Goal: Task Accomplishment & Management: Use online tool/utility

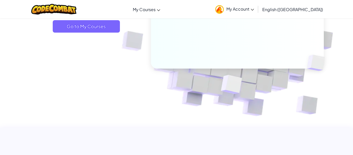
scroll to position [99, 0]
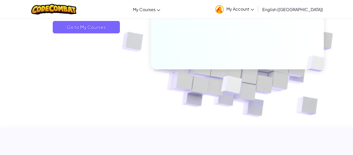
click at [295, 8] on span "English (US)" at bounding box center [292, 9] width 61 height 5
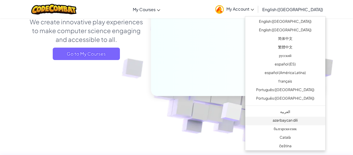
scroll to position [0, 0]
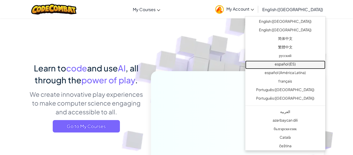
click at [278, 67] on link "español (ES)" at bounding box center [285, 64] width 80 height 9
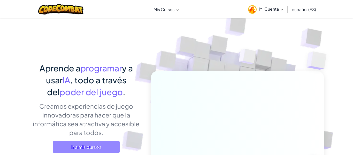
click at [100, 143] on span "Ir a mis cursos" at bounding box center [86, 147] width 67 height 12
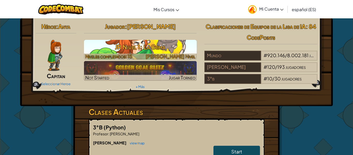
click at [178, 44] on h3 "JR Nivel 1: La Gema" at bounding box center [140, 47] width 113 height 12
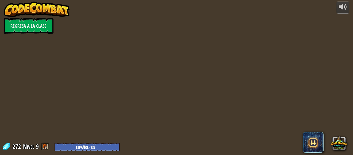
select select "es-ES"
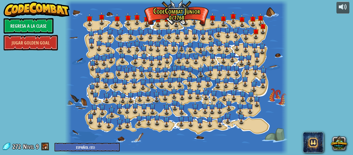
select select "es-ES"
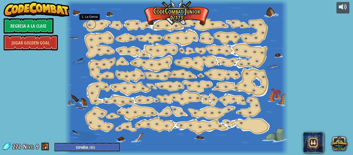
click at [90, 24] on link at bounding box center [91, 24] width 10 height 10
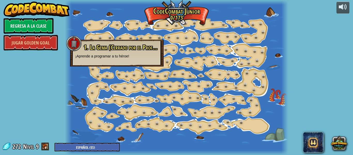
click at [92, 28] on div at bounding box center [176, 77] width 223 height 155
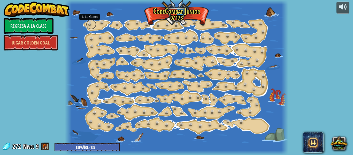
click at [92, 25] on link at bounding box center [91, 24] width 10 height 10
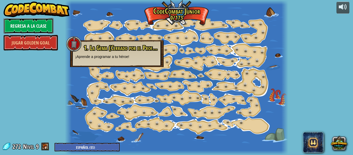
click at [25, 29] on link "Regresa a la clase" at bounding box center [29, 26] width 50 height 16
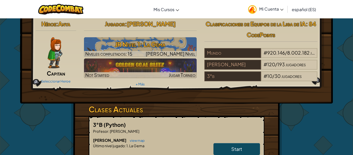
scroll to position [16, 0]
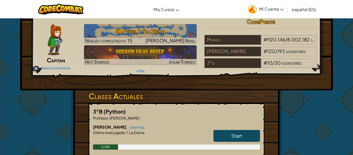
click at [54, 43] on img at bounding box center [55, 39] width 15 height 31
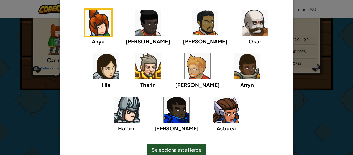
scroll to position [76, 0]
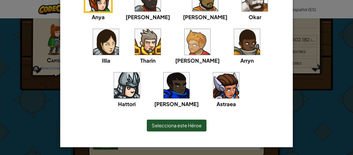
click at [314, 104] on div "× Selecciona tu Héroe Siempre puedes cambiar tu héroe yendo a tu página de Curs…" at bounding box center [176, 77] width 353 height 155
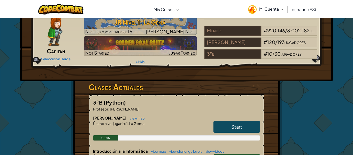
scroll to position [31, 0]
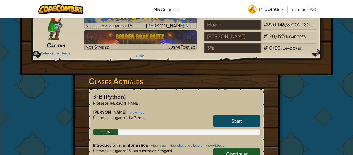
click at [222, 121] on link "Start" at bounding box center [237, 121] width 47 height 12
select select "es-ES"
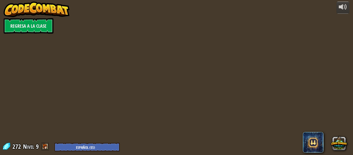
select select "es-ES"
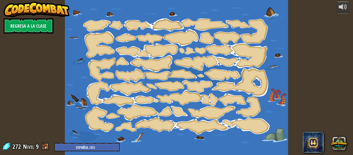
click at [100, 23] on div at bounding box center [176, 77] width 223 height 155
select select "es-ES"
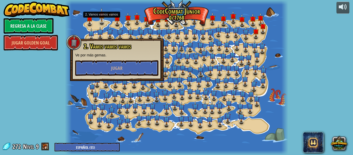
click at [100, 21] on img at bounding box center [102, 14] width 6 height 13
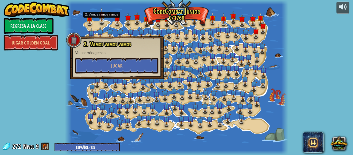
click at [100, 21] on img at bounding box center [102, 14] width 6 height 13
select select "es-ES"
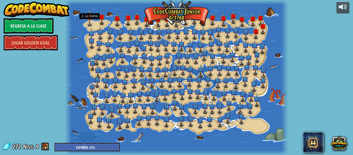
select select "es-ES"
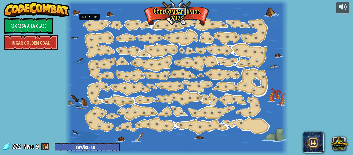
click at [90, 22] on link at bounding box center [91, 24] width 10 height 8
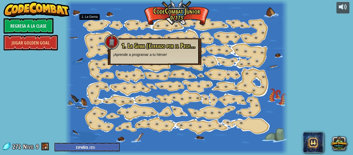
click at [90, 22] on link at bounding box center [91, 24] width 10 height 8
click at [90, 25] on link at bounding box center [91, 24] width 10 height 10
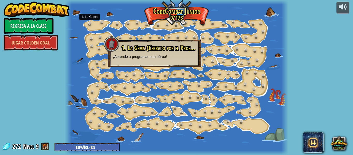
click at [90, 25] on link at bounding box center [91, 24] width 10 height 10
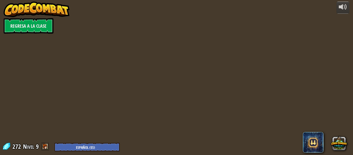
select select "es-ES"
click at [99, 46] on div at bounding box center [176, 77] width 223 height 155
select select "es-ES"
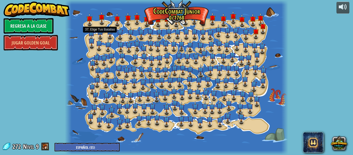
select select "es-ES"
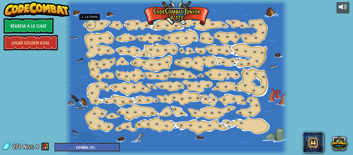
click at [89, 26] on link at bounding box center [91, 24] width 10 height 10
select select "es-ES"
click at [97, 24] on div at bounding box center [176, 77] width 223 height 155
click at [91, 22] on link at bounding box center [91, 24] width 10 height 10
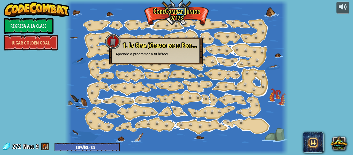
drag, startPoint x: 76, startPoint y: 14, endPoint x: 71, endPoint y: 34, distance: 19.9
click at [70, 34] on div "15. Cambio de Paso (Cerrado por el Profesor) Cambiar los argumentos del step. 1…" at bounding box center [176, 77] width 223 height 155
click at [90, 24] on link at bounding box center [91, 24] width 10 height 10
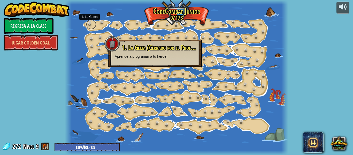
click at [90, 24] on link at bounding box center [91, 24] width 10 height 10
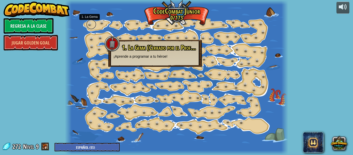
click at [90, 24] on link at bounding box center [91, 24] width 10 height 10
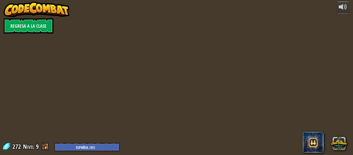
select select "es-ES"
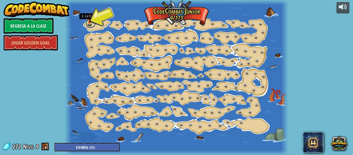
click at [88, 24] on link at bounding box center [91, 23] width 10 height 10
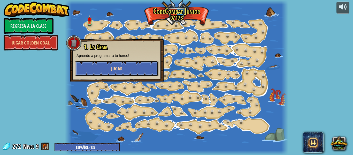
click at [104, 71] on button "Jugar" at bounding box center [116, 69] width 83 height 16
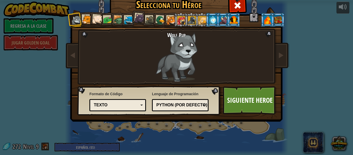
click at [271, 19] on div at bounding box center [268, 20] width 8 height 8
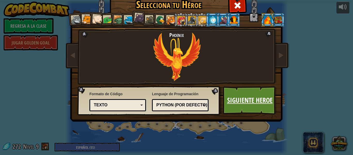
click at [257, 91] on link "Siguiente Heroe" at bounding box center [250, 100] width 54 height 28
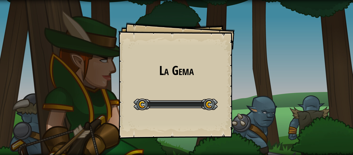
click at [261, 106] on div "La Gema Goals Start Level Error al cargar desde el servidor. Intenta refrescar …" at bounding box center [176, 77] width 353 height 155
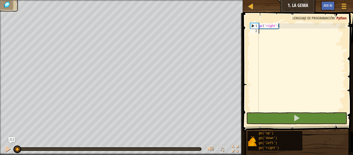
type textarea "g"
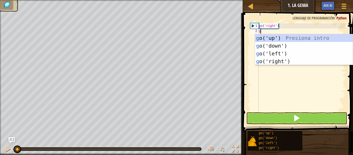
scroll to position [2, 0]
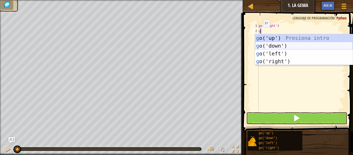
click at [273, 44] on div "g o('up') Presiona intro g o('down') Presiona intro g o('left') Presiona intro …" at bounding box center [304, 57] width 98 height 47
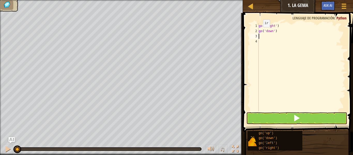
type textarea "g"
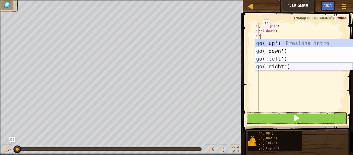
click at [277, 66] on div "g o('up') Presiona intro g o('down') Presiona intro g o('left') Presiona intro …" at bounding box center [304, 62] width 98 height 47
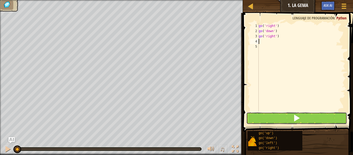
click at [264, 118] on button at bounding box center [296, 118] width 101 height 12
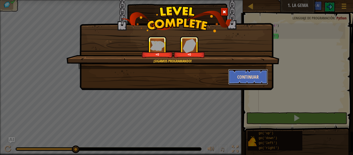
click at [236, 74] on button "Continuar" at bounding box center [248, 77] width 40 height 16
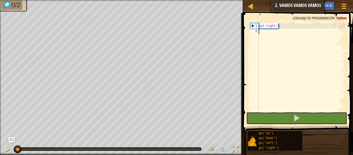
type textarea "g"
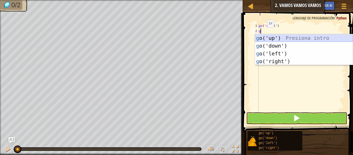
click at [267, 40] on div "g o('up') Presiona intro g o('down') Presiona intro g o('left') Presiona intro …" at bounding box center [304, 57] width 98 height 47
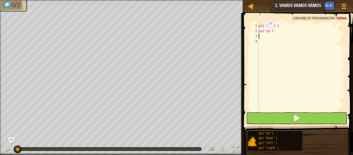
type textarea "g"
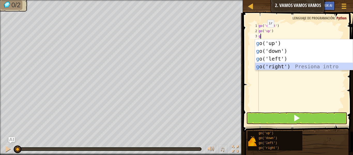
click at [270, 66] on div "g o('up') Presiona intro g o('down') Presiona intro g o('left') Presiona intro …" at bounding box center [304, 62] width 98 height 47
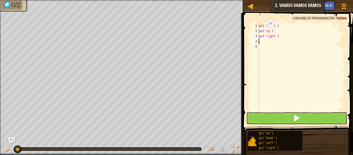
type textarea "g"
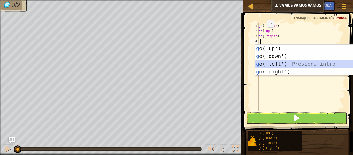
click at [270, 67] on div "g o('up') Presiona intro g o('down') Presiona intro g o('left') Presiona intro …" at bounding box center [304, 67] width 98 height 47
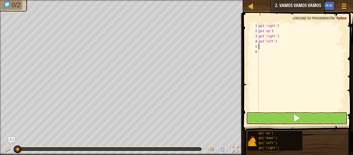
click at [280, 43] on div "go ( 'right' ) go ( 'up' ) go ( 'right' ) go ( 'left' )" at bounding box center [302, 72] width 88 height 98
type textarea "g"
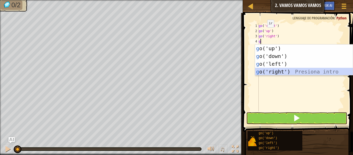
click at [277, 71] on div "g o('up') Presiona intro g o('down') Presiona intro g o('left') Presiona intro …" at bounding box center [304, 67] width 98 height 47
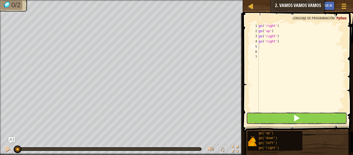
click at [296, 121] on span at bounding box center [296, 117] width 7 height 7
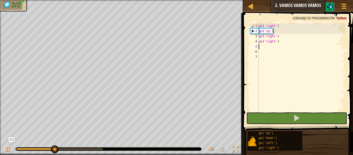
click at [331, 5] on img at bounding box center [330, 7] width 6 height 6
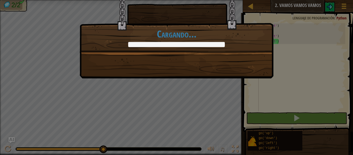
click at [163, 93] on div "+2 +2 Continuar Cargando..." at bounding box center [176, 77] width 353 height 155
click at [173, 75] on div "+2 +2 Continuar Cargando..." at bounding box center [177, 32] width 194 height 91
click at [176, 51] on div "+2 +2 Continuar Cargando..." at bounding box center [177, 20] width 194 height 66
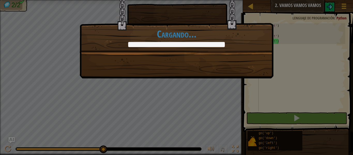
click at [176, 44] on div at bounding box center [176, 44] width 97 height 5
click at [174, 34] on h1 "Cargando..." at bounding box center [176, 33] width 193 height 11
click at [175, 28] on h1 "Cargando..." at bounding box center [176, 33] width 193 height 11
click at [169, 1] on div "+2 +2 Continuar Cargando..." at bounding box center [177, 20] width 194 height 66
click at [170, 13] on div "+2 +2 Continuar Cargando..." at bounding box center [177, 20] width 194 height 66
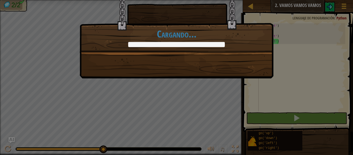
click at [170, 8] on div "+2 +2 Continuar Cargando..." at bounding box center [177, 20] width 194 height 66
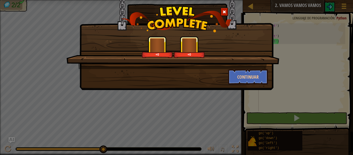
drag, startPoint x: 242, startPoint y: 92, endPoint x: 256, endPoint y: 85, distance: 15.6
click at [251, 94] on div "+0 +0 Continuar" at bounding box center [176, 77] width 353 height 155
click at [258, 70] on button "Continuar" at bounding box center [248, 77] width 40 height 16
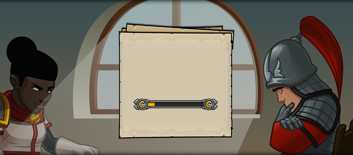
click at [158, 93] on div "Goals Start Level Error al cargar desde el servidor. Intenta refrescar la págin…" at bounding box center [176, 80] width 116 height 116
click at [164, 95] on div "Start Level" at bounding box center [176, 103] width 84 height 21
click at [166, 95] on div "Start Level" at bounding box center [176, 103] width 84 height 21
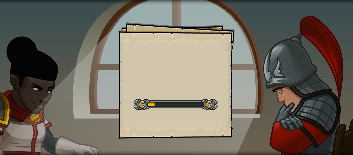
click at [166, 95] on div "Start Level" at bounding box center [176, 103] width 84 height 21
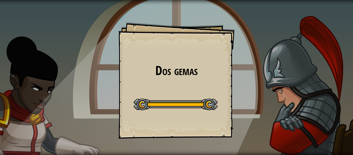
click at [169, 105] on div at bounding box center [176, 104] width 84 height 12
drag, startPoint x: 166, startPoint y: 96, endPoint x: 139, endPoint y: 88, distance: 28.0
click at [146, 89] on div "Dos gemas Goals Start Level Error al cargar desde el servidor. Intenta refresca…" at bounding box center [176, 80] width 116 height 116
drag, startPoint x: 114, startPoint y: 81, endPoint x: 105, endPoint y: 98, distance: 19.0
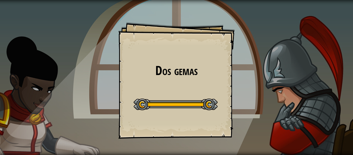
click at [114, 81] on div "Dos gemas Goals Start Level Error al cargar desde el servidor. Intenta refresca…" at bounding box center [176, 77] width 353 height 155
click at [106, 102] on div "Dos gemas Goals Start Level Error al cargar desde el servidor. Intenta refresca…" at bounding box center [176, 77] width 353 height 155
click at [107, 102] on div "Dos gemas Goals Start Level Error al cargar desde el servidor. Intenta refresca…" at bounding box center [176, 77] width 353 height 155
click at [116, 92] on div "Dos gemas Goals Start Level Error al cargar desde el servidor. Intenta refresca…" at bounding box center [176, 77] width 353 height 155
click at [121, 79] on div "Dos gemas Goals Start Level Error al cargar desde el servidor. Intenta refresca…" at bounding box center [176, 80] width 116 height 116
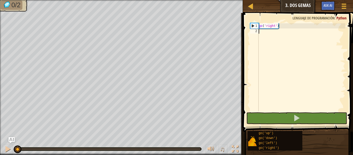
click at [261, 35] on div "go ( 'right' )" at bounding box center [302, 72] width 88 height 98
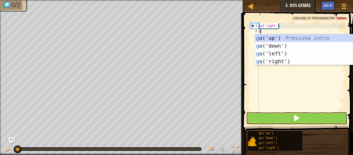
type textarea "gg"
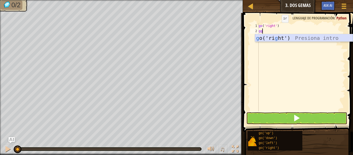
click at [277, 36] on div "g o('ri g ht') Presiona intro" at bounding box center [304, 45] width 98 height 23
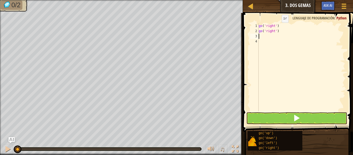
scroll to position [2, 0]
type textarea "g"
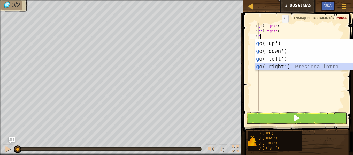
click at [277, 63] on div "g o('up') Presiona intro g o('down') Presiona intro g o('left') Presiona intro …" at bounding box center [304, 62] width 98 height 47
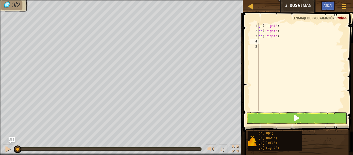
type textarea "g"
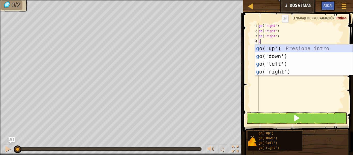
click at [274, 48] on div "g o('up') Presiona intro g o('down') Presiona intro g o('left') Presiona intro …" at bounding box center [304, 67] width 98 height 47
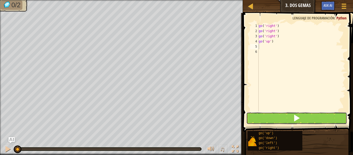
click at [290, 116] on button at bounding box center [296, 118] width 101 height 12
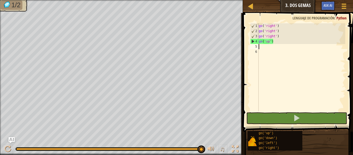
type textarea "g"
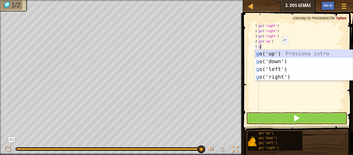
click at [296, 57] on div "g o('up') Presiona intro g o('down') Presiona intro g o('left') Presiona intro …" at bounding box center [304, 73] width 98 height 47
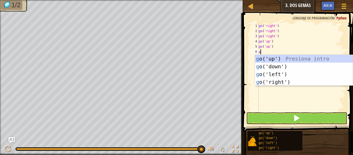
click at [281, 45] on div "go ( 'right' ) go ( 'right' ) go ( 'right' ) go ( 'up' ) go ( 'up' ) g" at bounding box center [302, 72] width 88 height 98
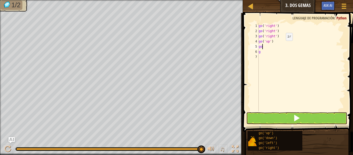
type textarea "g"
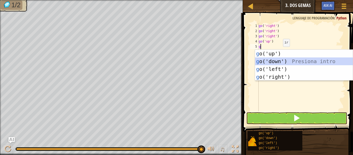
click at [283, 59] on div "g o('up') Presiona intro g o('down') Presiona intro g o('left') Presiona intro …" at bounding box center [304, 73] width 98 height 47
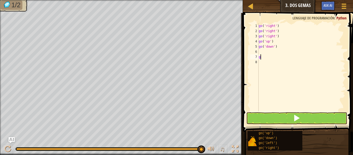
click at [262, 59] on div "go ( 'right' ) go ( 'right' ) go ( 'right' ) go ( 'up' ) go ( 'down' ) g" at bounding box center [302, 72] width 88 height 98
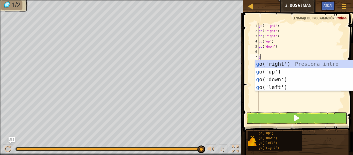
type textarea "gd"
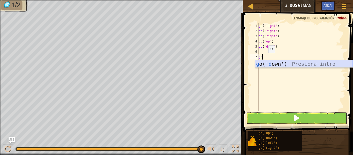
click at [280, 66] on div "g o(' d own') Presiona intro" at bounding box center [304, 71] width 98 height 23
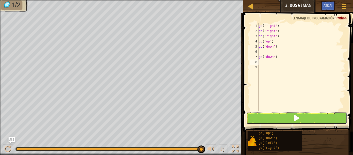
click at [270, 122] on button at bounding box center [296, 118] width 101 height 12
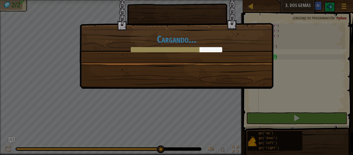
click at [237, 109] on div "Cargando..." at bounding box center [176, 77] width 353 height 155
click at [242, 98] on div "Cargando..." at bounding box center [176, 77] width 353 height 155
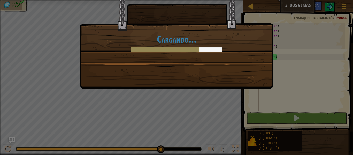
click at [234, 89] on div "Cargando..." at bounding box center [176, 77] width 353 height 155
click at [254, 1] on html "Mapa Júnior 3. Dos gemas Menú del Juego Ask AI 1 הההההההההההההההההההההההההההההה…" at bounding box center [176, 0] width 353 height 1
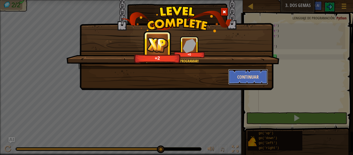
click at [236, 73] on button "Continuar" at bounding box center [248, 77] width 40 height 16
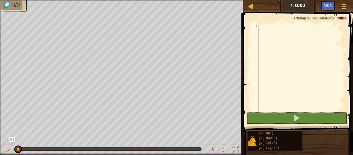
type textarea "d"
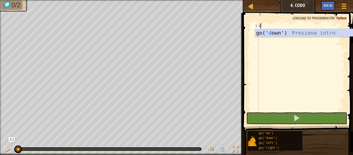
scroll to position [2, 0]
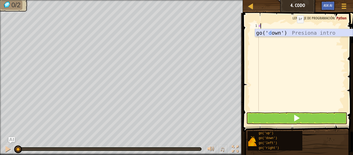
click at [288, 33] on div "go(' d own') Presiona intro" at bounding box center [304, 40] width 98 height 23
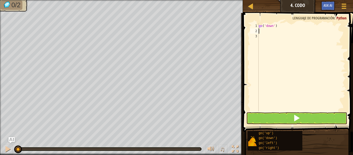
type textarea "d"
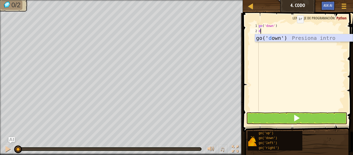
click at [283, 39] on div "go(' d own') Presiona intro" at bounding box center [304, 45] width 98 height 23
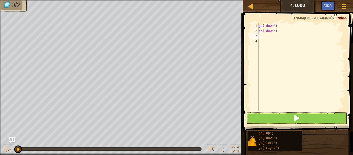
type textarea "l"
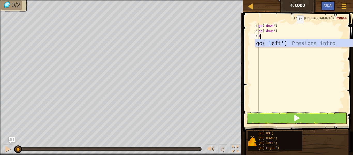
click at [277, 46] on div "go(' l eft') Presiona intro" at bounding box center [304, 50] width 98 height 23
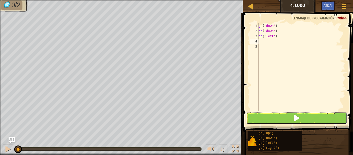
click at [299, 118] on span at bounding box center [296, 117] width 7 height 7
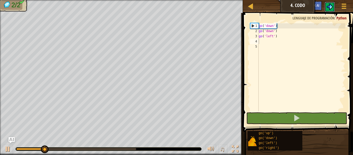
click at [329, 10] on button at bounding box center [330, 7] width 10 height 10
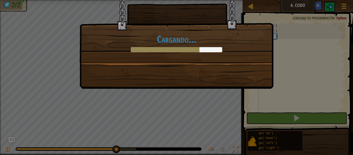
click at [262, 65] on div "Cargando..." at bounding box center [177, 38] width 194 height 102
click at [353, 130] on div "Cargando..." at bounding box center [176, 77] width 353 height 155
click at [212, 47] on div "Cargando..." at bounding box center [176, 43] width 183 height 19
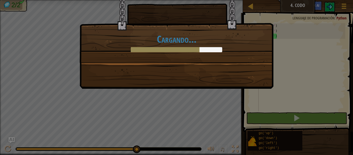
click at [212, 47] on div "Cargando..." at bounding box center [176, 43] width 183 height 19
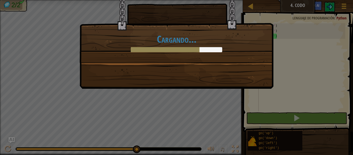
click at [212, 47] on div "Cargando..." at bounding box center [176, 43] width 183 height 19
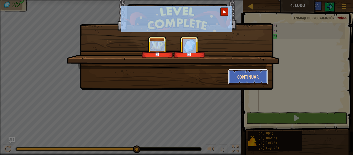
click at [246, 73] on button "Continuar" at bounding box center [248, 77] width 40 height 16
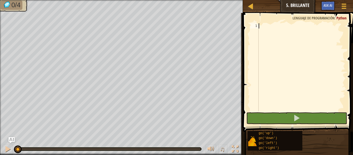
type textarea "l"
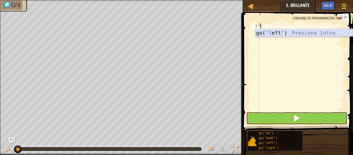
click at [289, 34] on div "go(' l eft') Presiona intro" at bounding box center [304, 40] width 98 height 23
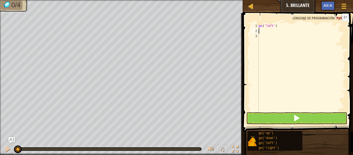
type textarea "l"
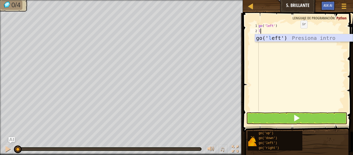
click at [291, 37] on div "go(' l eft') Presiona intro" at bounding box center [304, 45] width 98 height 23
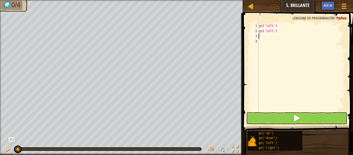
type textarea "d"
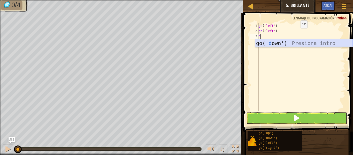
click at [285, 43] on div "go(' d own') Presiona intro" at bounding box center [304, 50] width 98 height 23
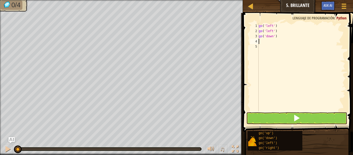
type textarea "r"
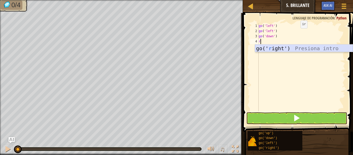
click at [282, 45] on div "go(' r ight') Presiona intro" at bounding box center [304, 55] width 98 height 23
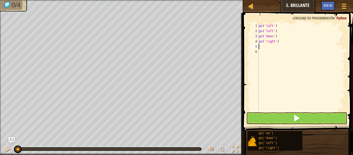
type textarea "r"
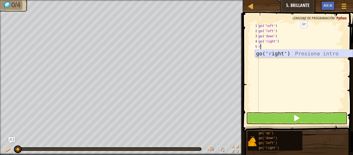
click at [281, 51] on div "go(' r ight') Presiona intro" at bounding box center [304, 61] width 98 height 23
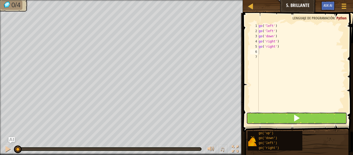
click at [293, 122] on button at bounding box center [296, 118] width 101 height 12
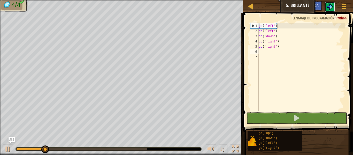
click at [332, 6] on img at bounding box center [330, 7] width 6 height 6
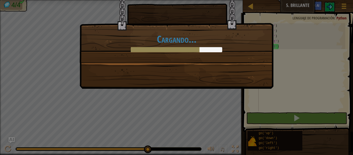
click at [325, 23] on div "Cargando..." at bounding box center [176, 77] width 353 height 155
drag, startPoint x: 316, startPoint y: 50, endPoint x: 316, endPoint y: 83, distance: 33.1
click at [316, 83] on div "Cargando..." at bounding box center [176, 77] width 353 height 155
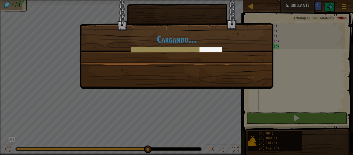
click at [316, 83] on div "Cargando..." at bounding box center [176, 77] width 353 height 155
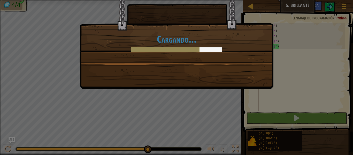
click at [316, 83] on div "Cargando..." at bounding box center [176, 77] width 353 height 155
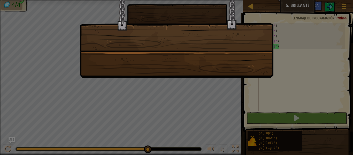
click at [40, 54] on div at bounding box center [176, 77] width 353 height 155
click at [27, 36] on div at bounding box center [176, 77] width 353 height 155
drag, startPoint x: 27, startPoint y: 36, endPoint x: 24, endPoint y: 33, distance: 4.2
click at [27, 35] on div at bounding box center [176, 77] width 353 height 155
click at [24, 33] on div at bounding box center [176, 77] width 353 height 155
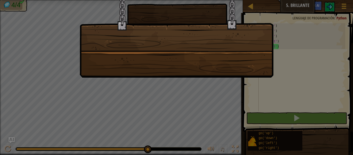
click at [23, 32] on div at bounding box center [176, 77] width 353 height 155
drag, startPoint x: 22, startPoint y: 32, endPoint x: 18, endPoint y: 32, distance: 4.4
click at [18, 32] on div at bounding box center [176, 77] width 353 height 155
click at [12, 33] on div at bounding box center [176, 77] width 353 height 155
drag, startPoint x: 12, startPoint y: 33, endPoint x: 1, endPoint y: 53, distance: 23.4
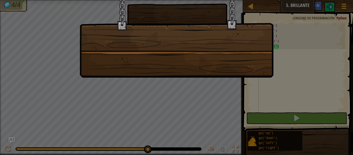
click at [9, 33] on div at bounding box center [176, 77] width 353 height 155
drag, startPoint x: 0, startPoint y: 54, endPoint x: 0, endPoint y: 42, distance: 11.4
click at [0, 54] on div at bounding box center [176, 77] width 353 height 155
drag, startPoint x: 0, startPoint y: 42, endPoint x: 26, endPoint y: 28, distance: 29.6
click at [26, 28] on div at bounding box center [176, 77] width 353 height 155
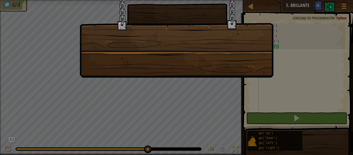
click at [16, 35] on div at bounding box center [176, 77] width 353 height 155
click at [20, 1] on html "Mapa Júnior 5. Brillante Menú del Juego Ask AI 1 הההההההההההההההההההההההההההההה…" at bounding box center [176, 0] width 353 height 1
drag, startPoint x: 61, startPoint y: 115, endPoint x: 68, endPoint y: 126, distance: 14.0
click at [68, 126] on div at bounding box center [176, 77] width 353 height 155
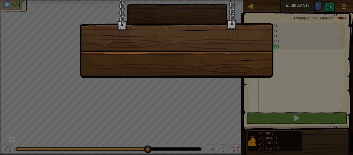
click at [68, 126] on div at bounding box center [176, 77] width 353 height 155
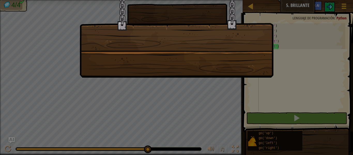
click at [68, 126] on div at bounding box center [176, 77] width 353 height 155
click at [68, 131] on div at bounding box center [176, 77] width 353 height 155
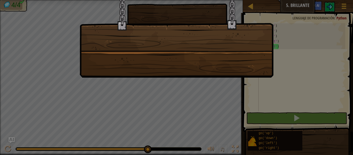
click at [68, 131] on div at bounding box center [176, 77] width 353 height 155
click at [65, 132] on div at bounding box center [176, 77] width 353 height 155
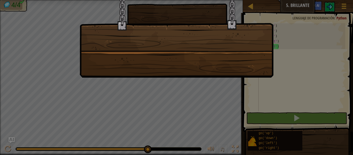
click at [65, 132] on div at bounding box center [176, 77] width 353 height 155
click at [76, 129] on div at bounding box center [176, 77] width 353 height 155
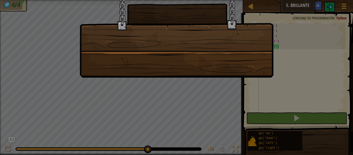
click at [77, 129] on div at bounding box center [176, 77] width 353 height 155
click at [78, 129] on div at bounding box center [176, 77] width 353 height 155
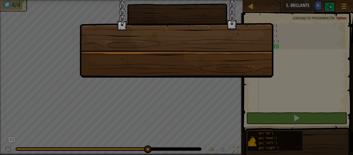
click at [78, 129] on div at bounding box center [176, 77] width 353 height 155
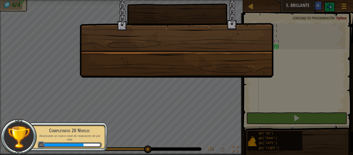
click at [84, 138] on p "Alcanzaste un nuevo nivel de realización de por vida." at bounding box center [69, 137] width 65 height 7
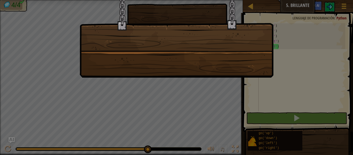
click at [119, 136] on div at bounding box center [176, 77] width 353 height 155
drag, startPoint x: 140, startPoint y: 101, endPoint x: 165, endPoint y: 91, distance: 26.4
click at [150, 97] on div at bounding box center [176, 77] width 353 height 155
click at [169, 87] on div at bounding box center [176, 77] width 353 height 155
click at [189, 52] on div at bounding box center [177, 32] width 194 height 90
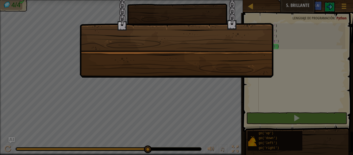
drag, startPoint x: 199, startPoint y: 46, endPoint x: 210, endPoint y: 35, distance: 16.1
click at [206, 39] on div at bounding box center [177, 32] width 194 height 90
drag, startPoint x: 219, startPoint y: 26, endPoint x: 94, endPoint y: 82, distance: 137.0
click at [83, 87] on div at bounding box center [176, 77] width 353 height 155
drag, startPoint x: 338, startPoint y: 91, endPoint x: 344, endPoint y: 150, distance: 59.7
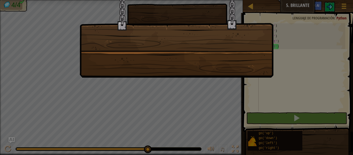
click at [344, 150] on div at bounding box center [176, 77] width 353 height 155
drag, startPoint x: 171, startPoint y: 72, endPoint x: 177, endPoint y: 74, distance: 6.4
click at [171, 72] on div at bounding box center [177, 32] width 194 height 90
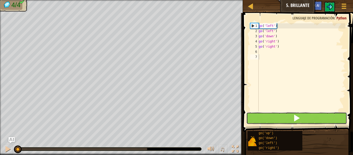
click at [300, 116] on span at bounding box center [296, 117] width 7 height 7
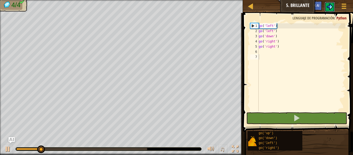
click at [329, 4] on img at bounding box center [330, 7] width 6 height 6
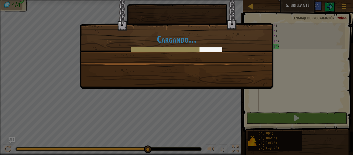
click at [216, 63] on div "Cargando..." at bounding box center [177, 38] width 194 height 102
click at [211, 59] on div "Cargando..." at bounding box center [176, 24] width 193 height 75
click at [210, 59] on div "Cargando..." at bounding box center [176, 24] width 193 height 75
click at [210, 60] on div "Cargando..." at bounding box center [176, 24] width 193 height 75
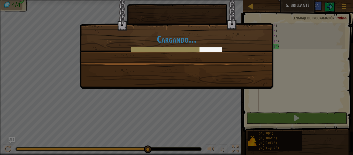
click at [210, 60] on div "Cargando..." at bounding box center [176, 24] width 193 height 75
click at [195, 54] on div "Cargando..." at bounding box center [176, 24] width 193 height 75
click at [190, 82] on div "Cargando..." at bounding box center [177, 38] width 194 height 102
drag, startPoint x: 184, startPoint y: 79, endPoint x: 181, endPoint y: 72, distance: 7.9
click at [183, 78] on div "Cargando..." at bounding box center [177, 38] width 194 height 102
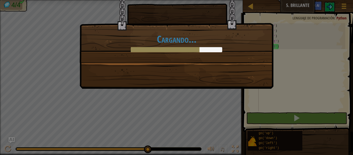
click at [181, 47] on div "Cargando..." at bounding box center [176, 43] width 183 height 19
click at [181, 46] on div "Cargando..." at bounding box center [176, 43] width 183 height 19
click at [181, 44] on h1 "Cargando..." at bounding box center [176, 39] width 183 height 11
drag, startPoint x: 160, startPoint y: 40, endPoint x: 194, endPoint y: 41, distance: 33.6
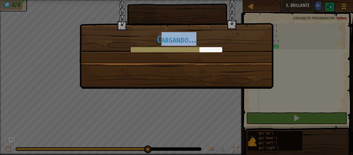
click at [194, 42] on h1 "Cargando..." at bounding box center [176, 39] width 183 height 11
drag, startPoint x: 141, startPoint y: 31, endPoint x: 169, endPoint y: 41, distance: 29.3
click at [143, 32] on div "Cargando..." at bounding box center [176, 24] width 193 height 75
click at [170, 43] on h1 "Cargando..." at bounding box center [176, 39] width 183 height 11
click at [152, 37] on h1 "Cargando..." at bounding box center [176, 39] width 183 height 11
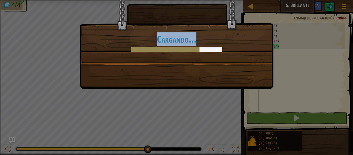
drag, startPoint x: 188, startPoint y: 49, endPoint x: 161, endPoint y: 55, distance: 27.1
click at [145, 79] on div "Cargando..." at bounding box center [177, 38] width 194 height 102
drag, startPoint x: 197, startPoint y: 42, endPoint x: 143, endPoint y: 7, distance: 64.5
click at [197, 42] on h1 "Cargando..." at bounding box center [176, 39] width 183 height 11
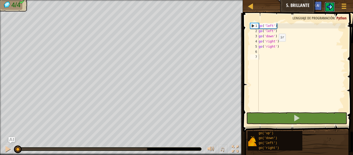
click at [327, 7] on img at bounding box center [330, 7] width 6 height 6
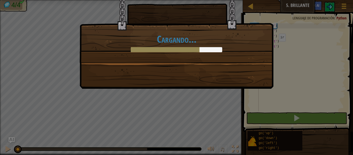
click at [181, 70] on div "Cargando..." at bounding box center [177, 38] width 194 height 102
click at [167, 40] on h1 "Cargando..." at bounding box center [176, 39] width 183 height 11
click at [147, 79] on div "Cargando..." at bounding box center [177, 38] width 194 height 102
click at [150, 77] on div "Cargando..." at bounding box center [177, 38] width 194 height 102
click at [151, 87] on div "Cargando..." at bounding box center [177, 38] width 194 height 102
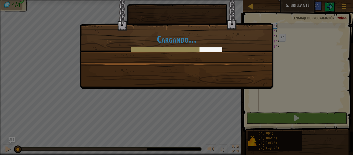
click at [154, 83] on div "Cargando..." at bounding box center [177, 38] width 194 height 102
click at [156, 81] on div "Cargando..." at bounding box center [177, 38] width 194 height 102
click at [154, 82] on div "Cargando..." at bounding box center [177, 38] width 194 height 102
click at [151, 87] on div "Cargando..." at bounding box center [177, 38] width 194 height 102
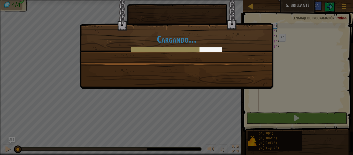
click at [150, 88] on div "Cargando..." at bounding box center [177, 38] width 194 height 102
click at [147, 87] on div "Cargando..." at bounding box center [177, 38] width 194 height 102
click at [148, 87] on div "Cargando..." at bounding box center [177, 38] width 194 height 102
click at [50, 134] on div "Cargando..." at bounding box center [176, 77] width 353 height 155
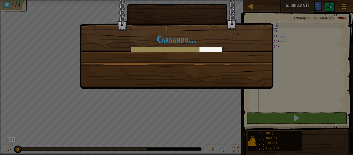
click at [50, 134] on div "Cargando..." at bounding box center [176, 77] width 353 height 155
drag, startPoint x: 71, startPoint y: 135, endPoint x: 128, endPoint y: 111, distance: 62.8
click at [101, 119] on div "Cargando..." at bounding box center [176, 77] width 353 height 155
drag, startPoint x: 129, startPoint y: 110, endPoint x: 256, endPoint y: 145, distance: 131.5
click at [140, 109] on div "Cargando..." at bounding box center [176, 77] width 353 height 155
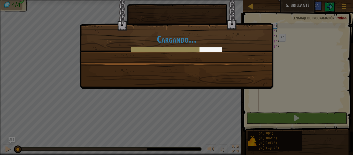
drag, startPoint x: 256, startPoint y: 145, endPoint x: 271, endPoint y: 129, distance: 21.6
click at [265, 147] on div "Cargando..." at bounding box center [176, 77] width 353 height 155
drag, startPoint x: 271, startPoint y: 129, endPoint x: 281, endPoint y: 124, distance: 11.1
click at [280, 125] on div "Cargando..." at bounding box center [176, 77] width 353 height 155
drag, startPoint x: 281, startPoint y: 124, endPoint x: 340, endPoint y: 85, distance: 71.0
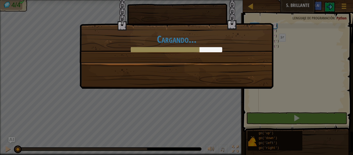
click at [339, 86] on div "Cargando..." at bounding box center [176, 77] width 353 height 155
drag, startPoint x: 340, startPoint y: 85, endPoint x: 326, endPoint y: 107, distance: 26.2
click at [327, 107] on div "Cargando..." at bounding box center [176, 77] width 353 height 155
click at [326, 107] on div "Cargando..." at bounding box center [176, 77] width 353 height 155
click at [324, 108] on div "Cargando..." at bounding box center [176, 77] width 353 height 155
